Goal: Task Accomplishment & Management: Use online tool/utility

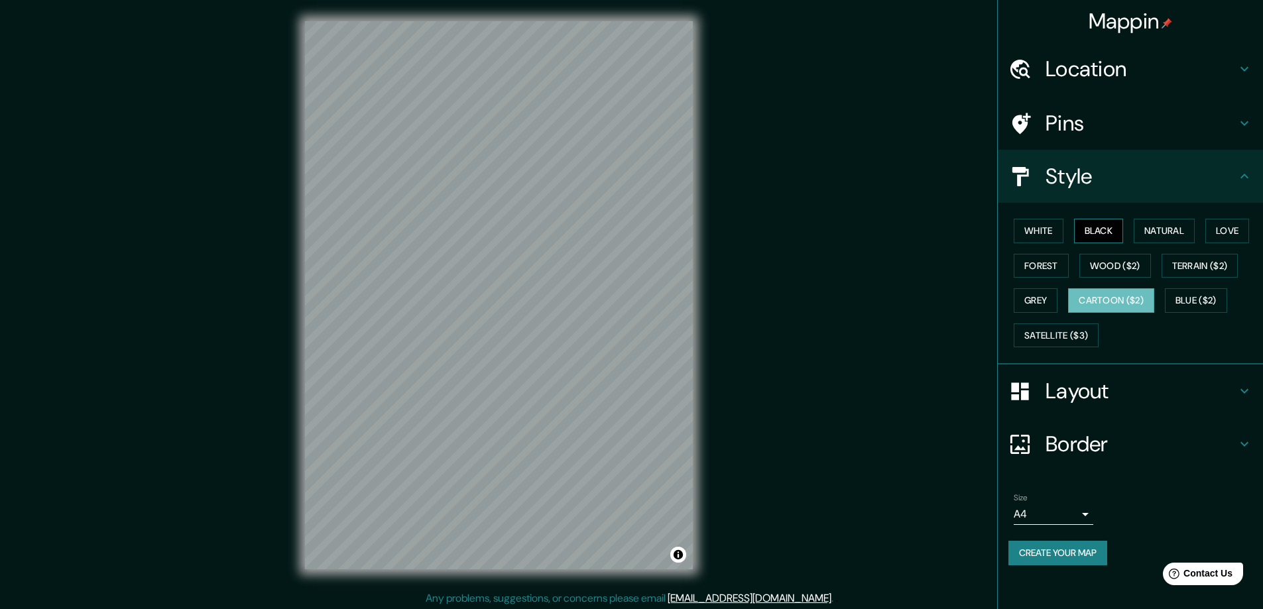
click at [1101, 225] on button "Black" at bounding box center [1099, 231] width 50 height 25
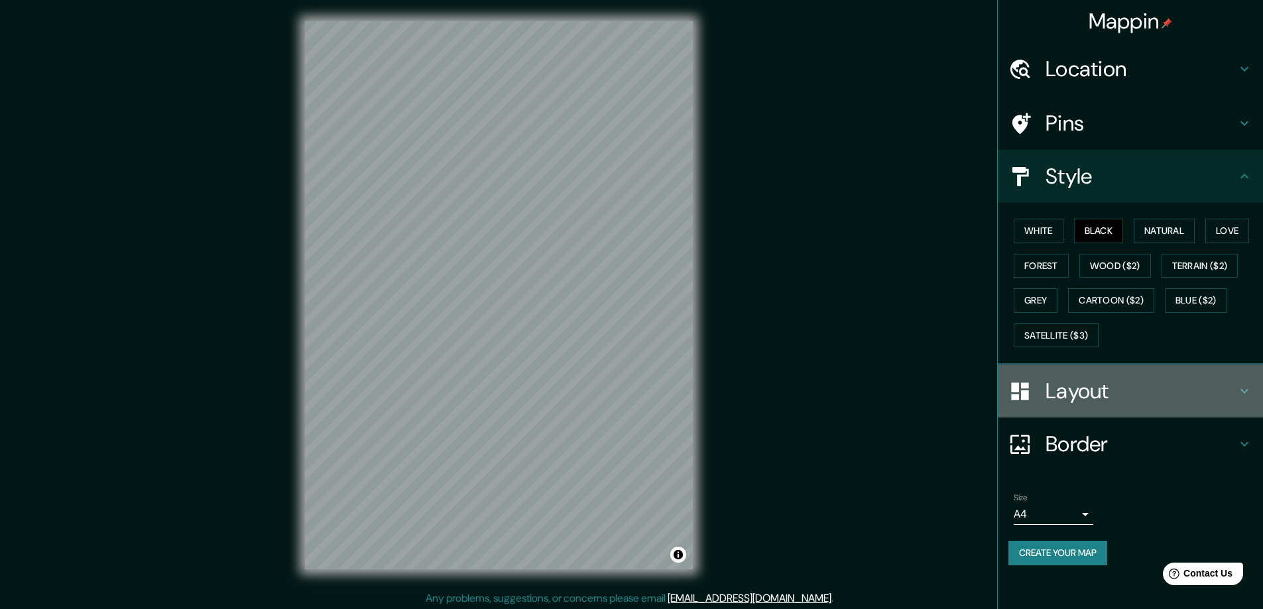
click at [1068, 390] on h4 "Layout" at bounding box center [1140, 391] width 191 height 27
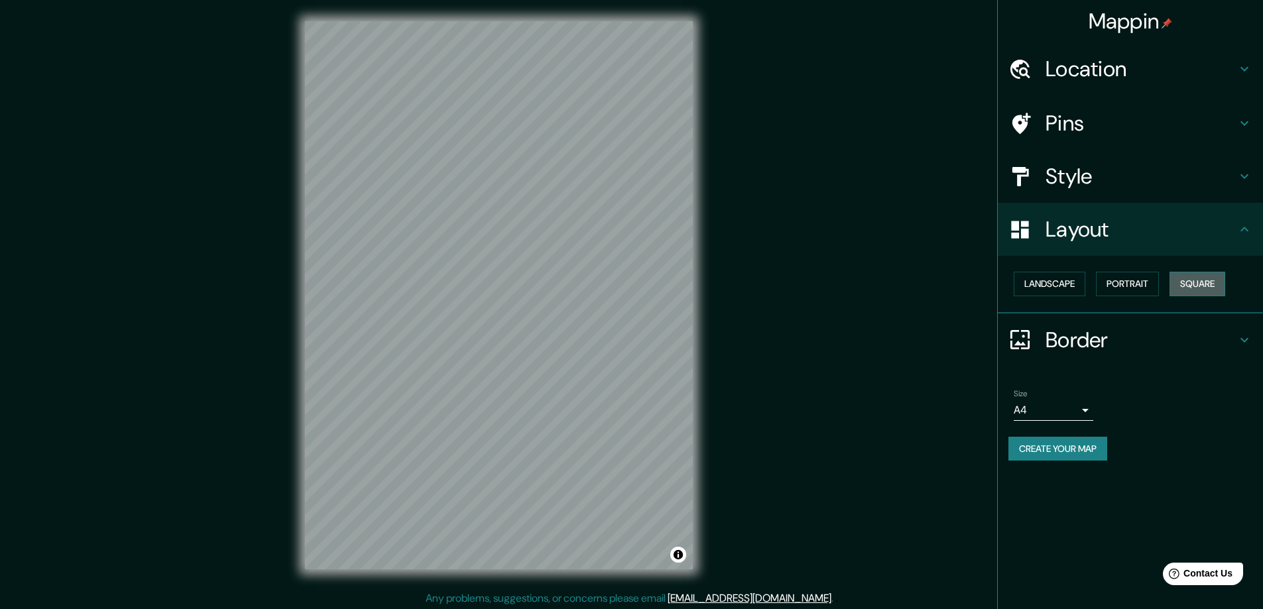
click at [1189, 283] on button "Square" at bounding box center [1197, 284] width 56 height 25
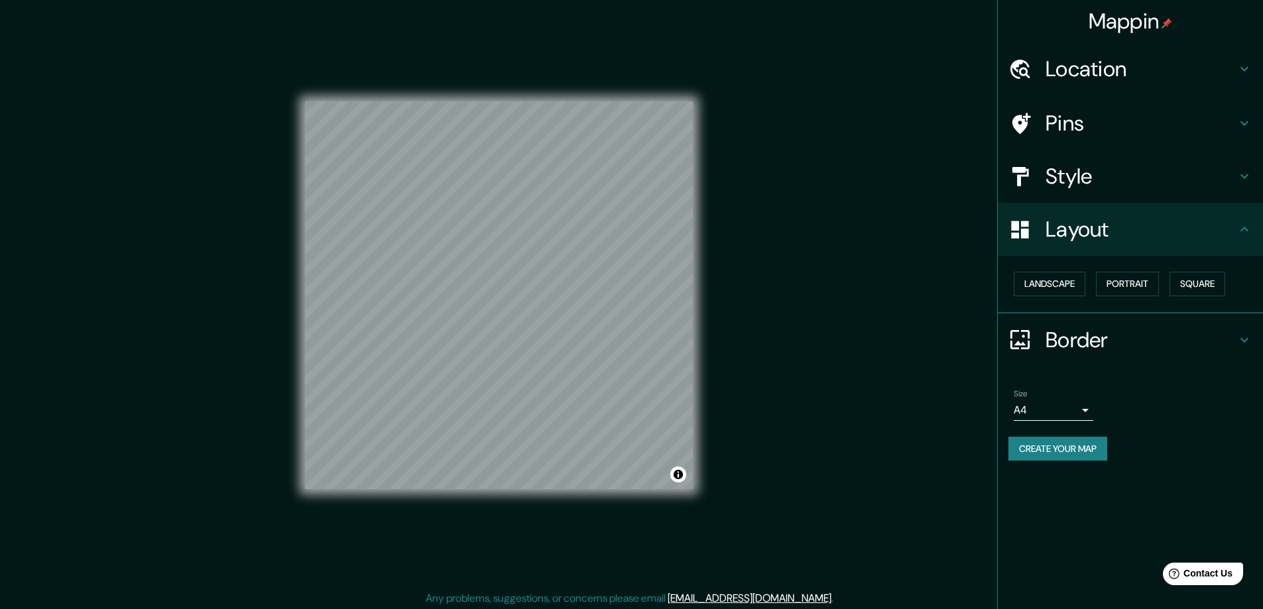
click at [1086, 410] on body "Mappin Location Pins Style Layout Landscape Portrait Square Border Choose a bor…" at bounding box center [631, 304] width 1263 height 609
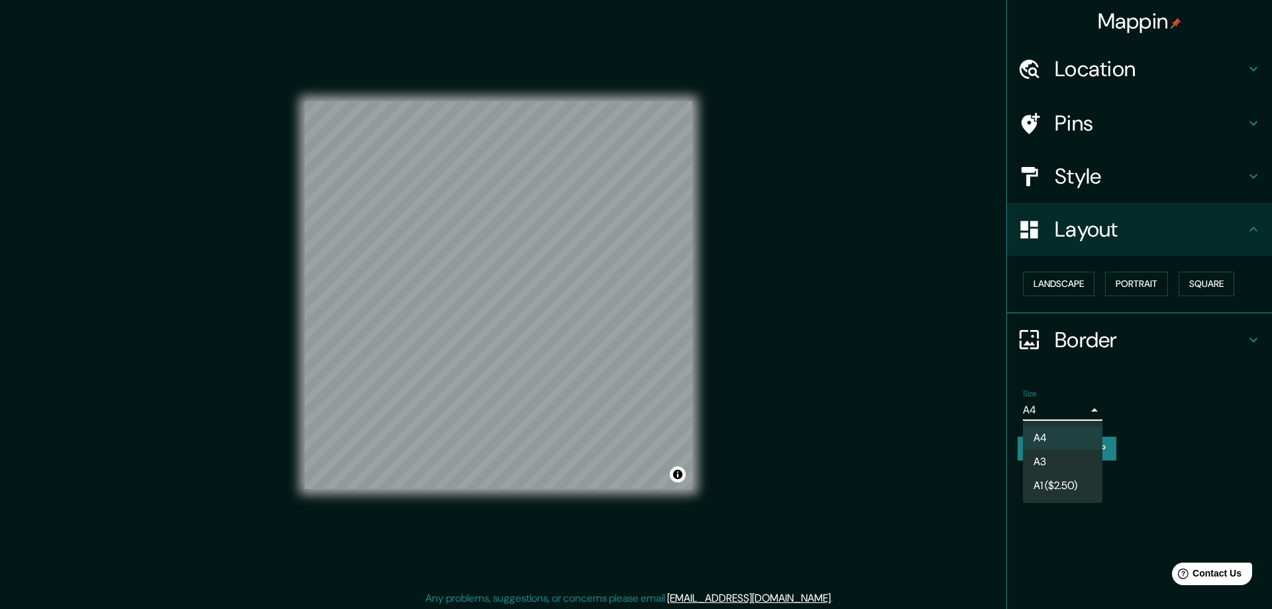
click at [1051, 459] on li "A3" at bounding box center [1063, 462] width 80 height 24
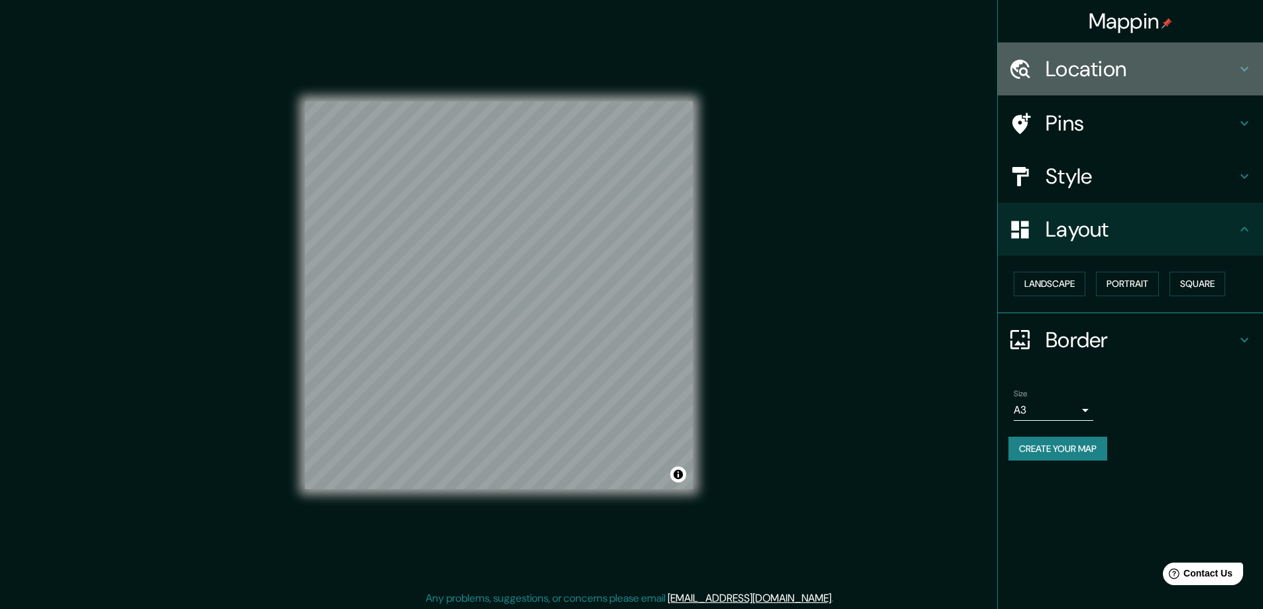
click at [1050, 67] on h4 "Location" at bounding box center [1140, 69] width 191 height 27
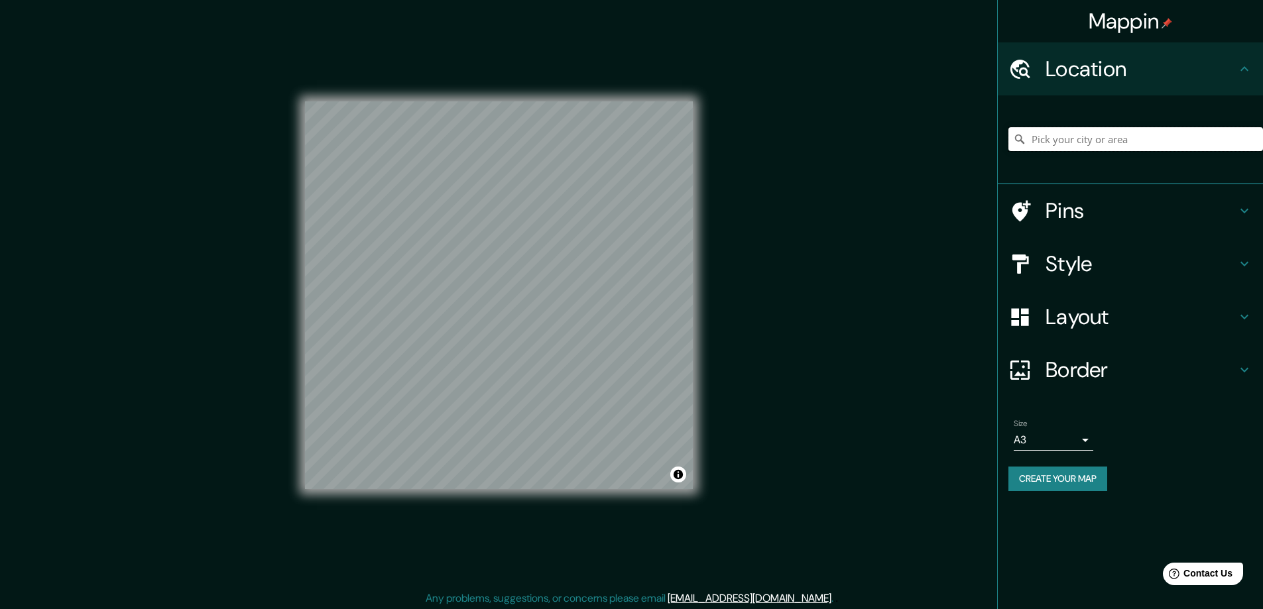
paste input "136 Morning Drive Ephrata, PA 17522"
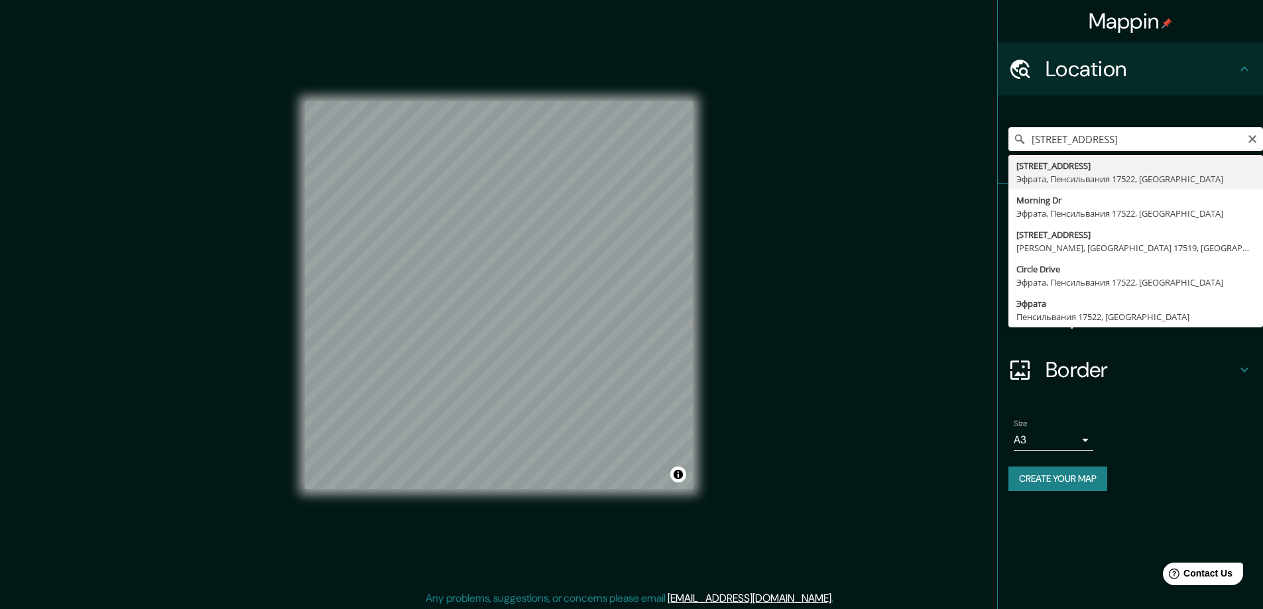
type input "136 Declaration Avenue, Эфрата, Пенсильвания 17522, США"
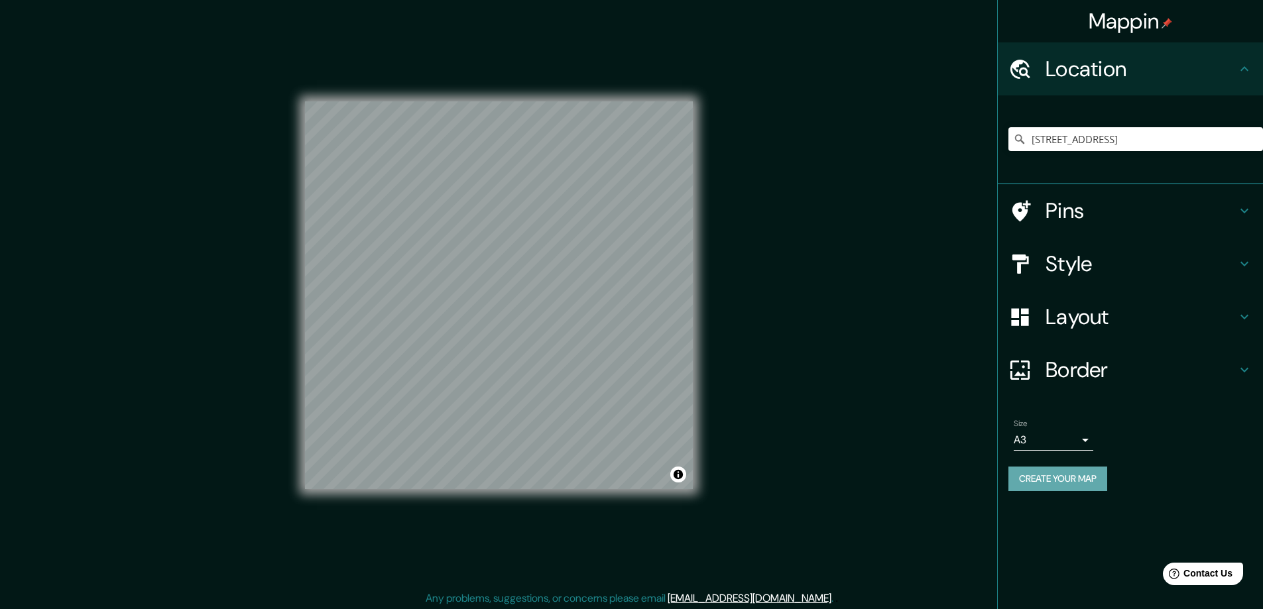
click at [1093, 474] on button "Create your map" at bounding box center [1057, 479] width 99 height 25
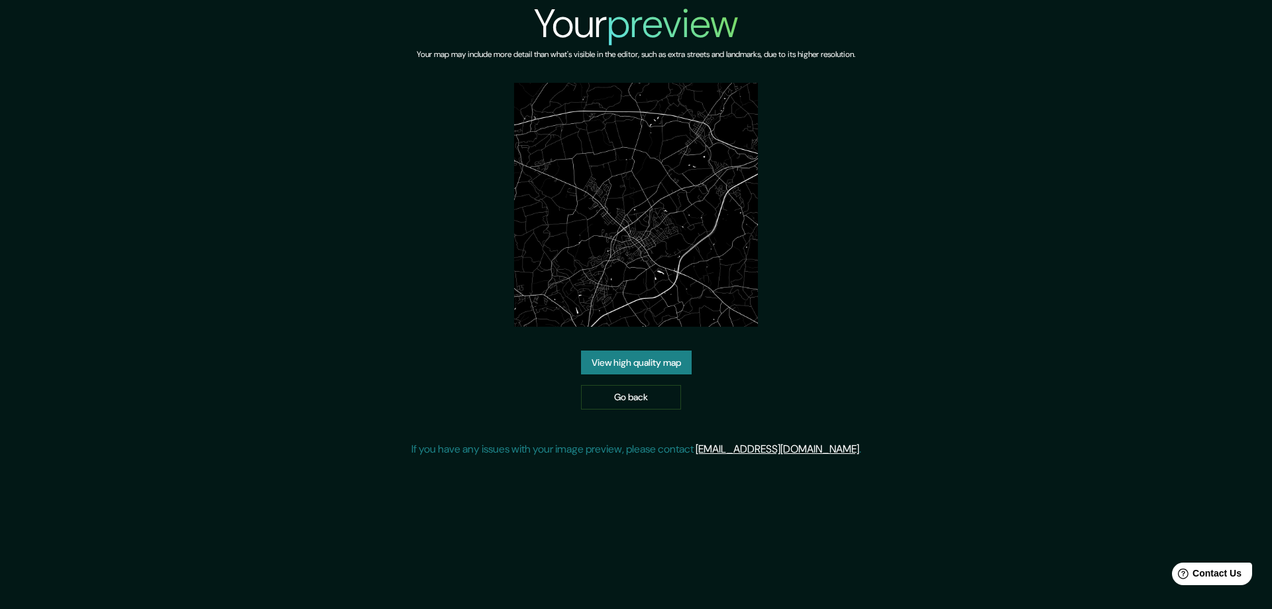
click at [594, 360] on link "View high quality map" at bounding box center [636, 363] width 111 height 25
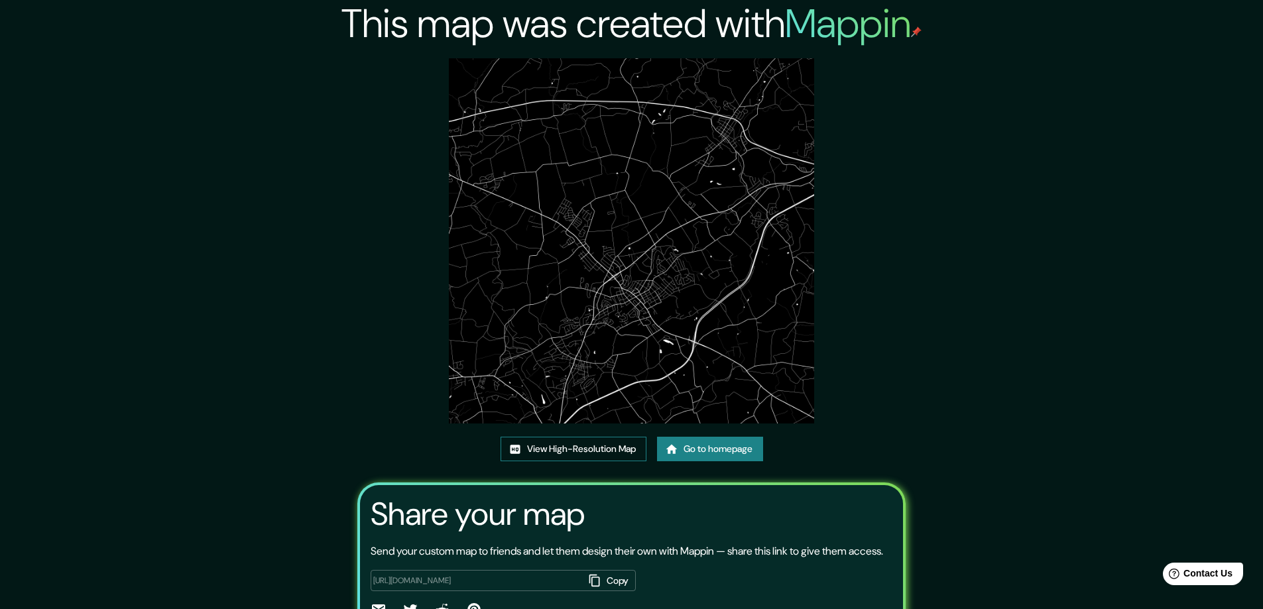
click at [557, 446] on link "View High-Resolution Map" at bounding box center [573, 449] width 146 height 25
click at [691, 447] on link "Go to homepage" at bounding box center [710, 449] width 106 height 25
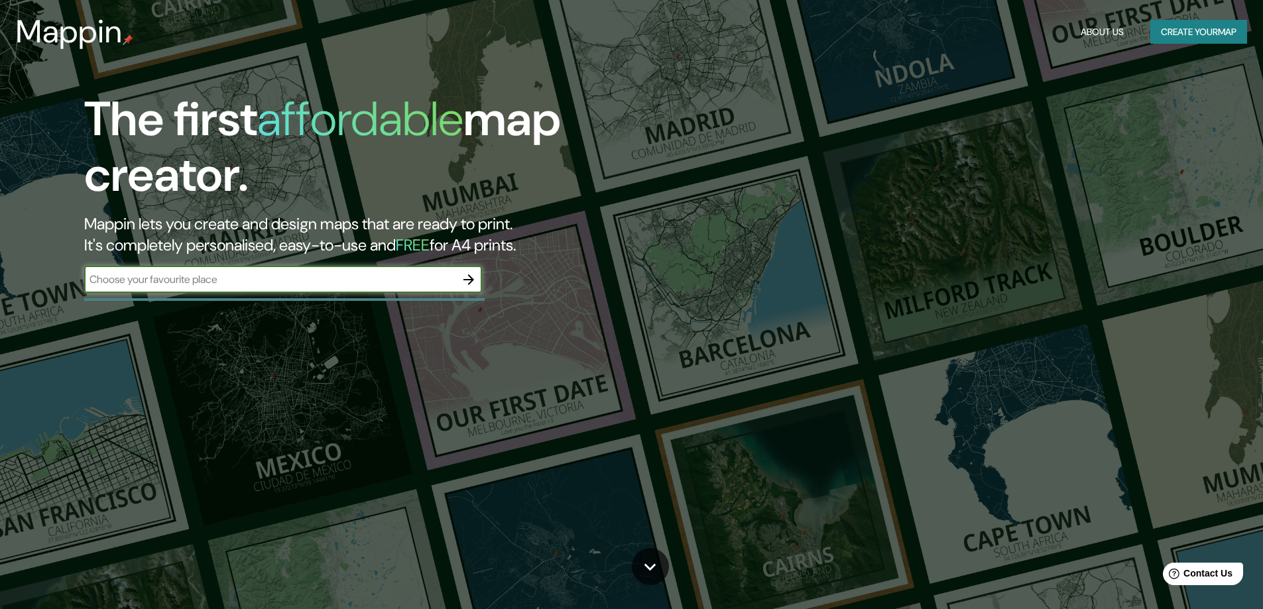
click at [470, 278] on icon "button" at bounding box center [469, 280] width 16 height 16
